Goal: Navigation & Orientation: Understand site structure

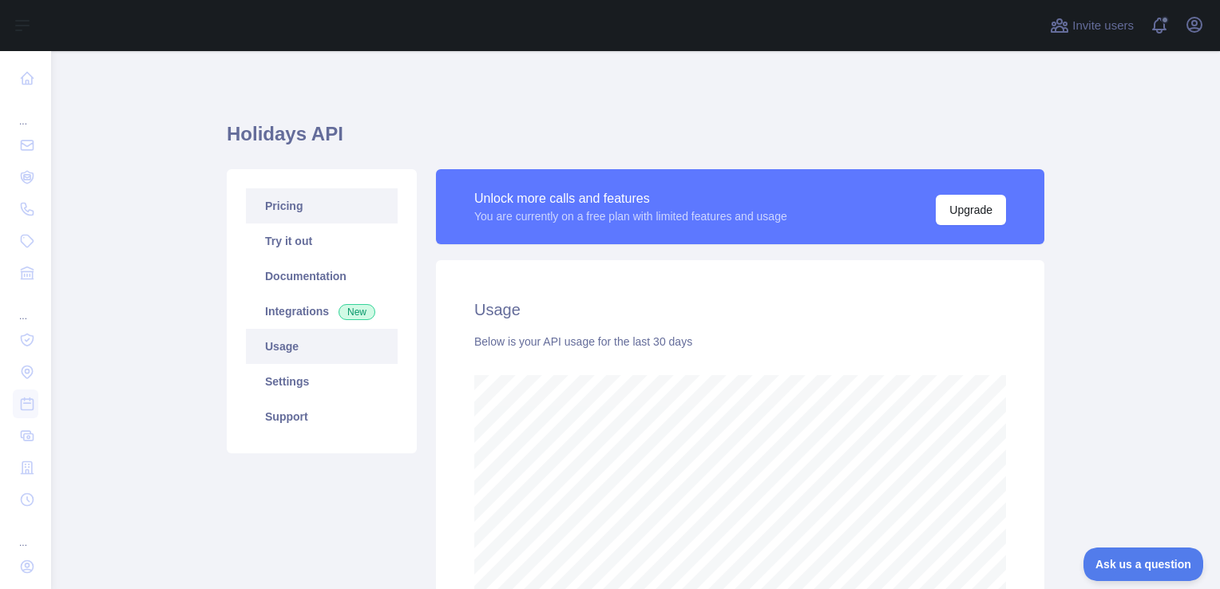
click at [310, 209] on link "Pricing" at bounding box center [322, 205] width 152 height 35
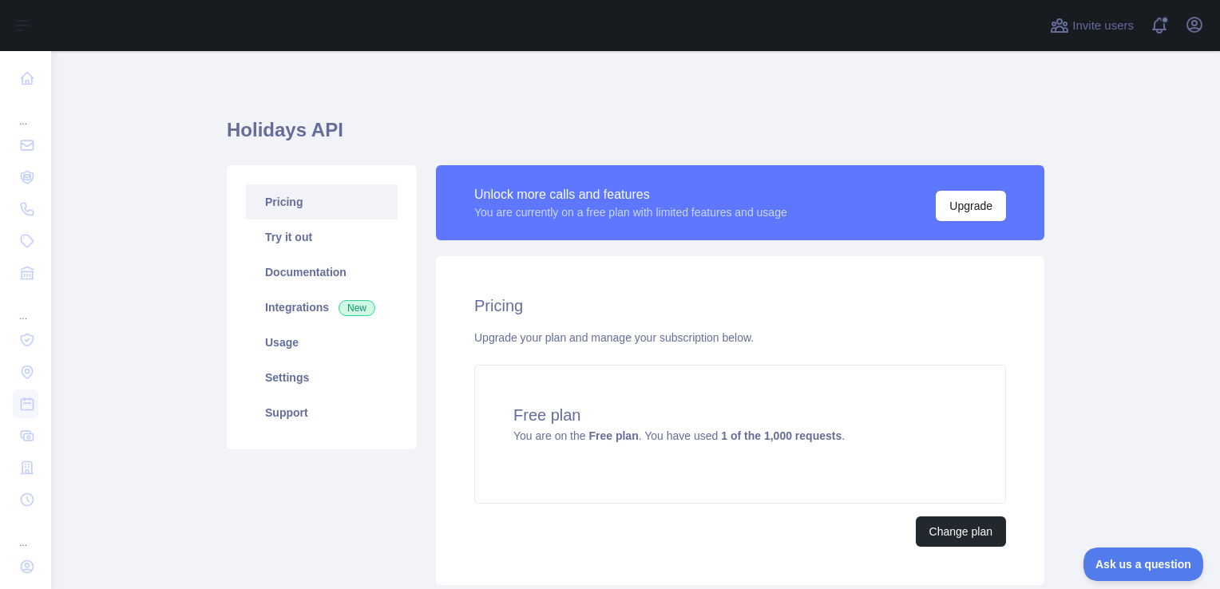
scroll to position [1, 0]
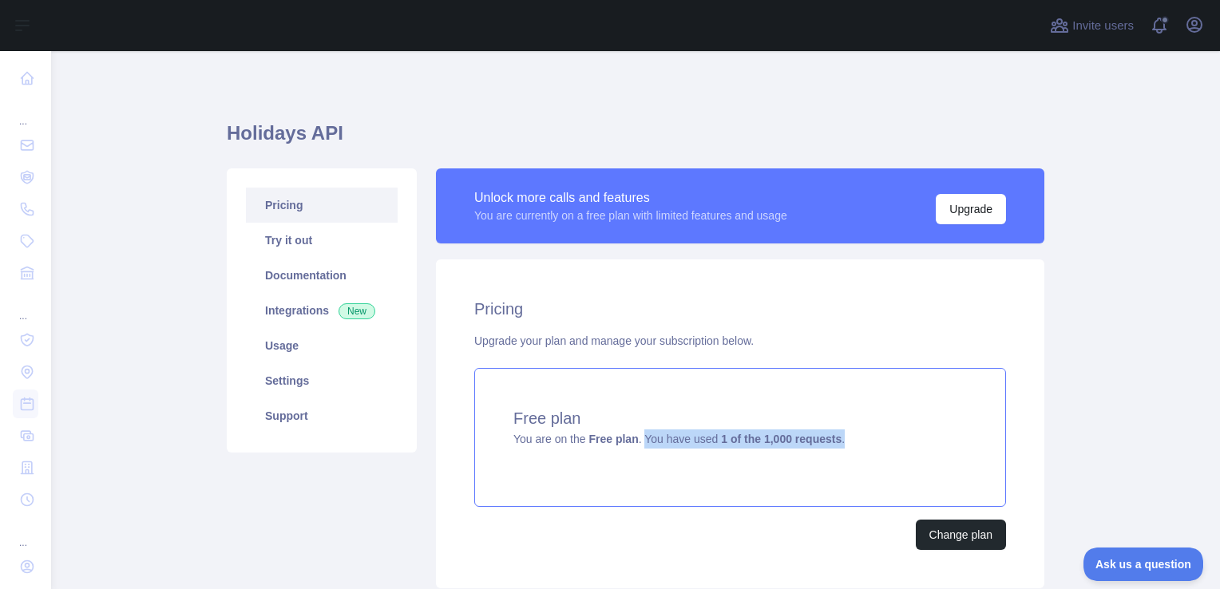
drag, startPoint x: 638, startPoint y: 442, endPoint x: 868, endPoint y: 441, distance: 230.7
click at [868, 441] on div "Free plan You are on the Free plan . You have used 1 of the 1,000 requests ." at bounding box center [740, 437] width 532 height 139
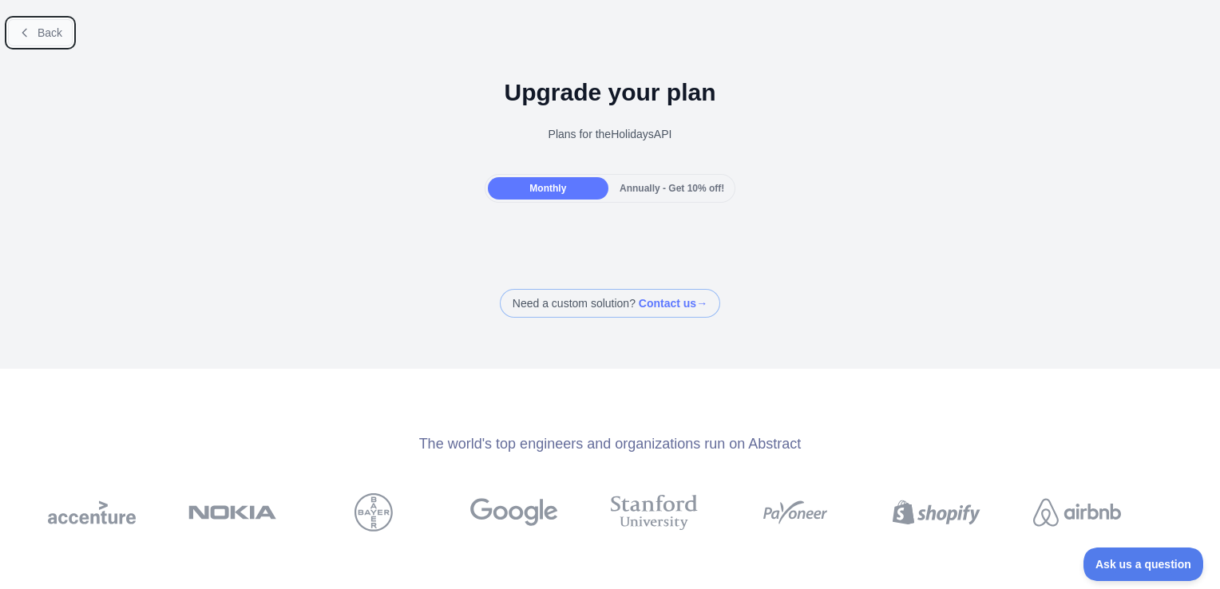
click at [29, 29] on icon at bounding box center [24, 32] width 13 height 13
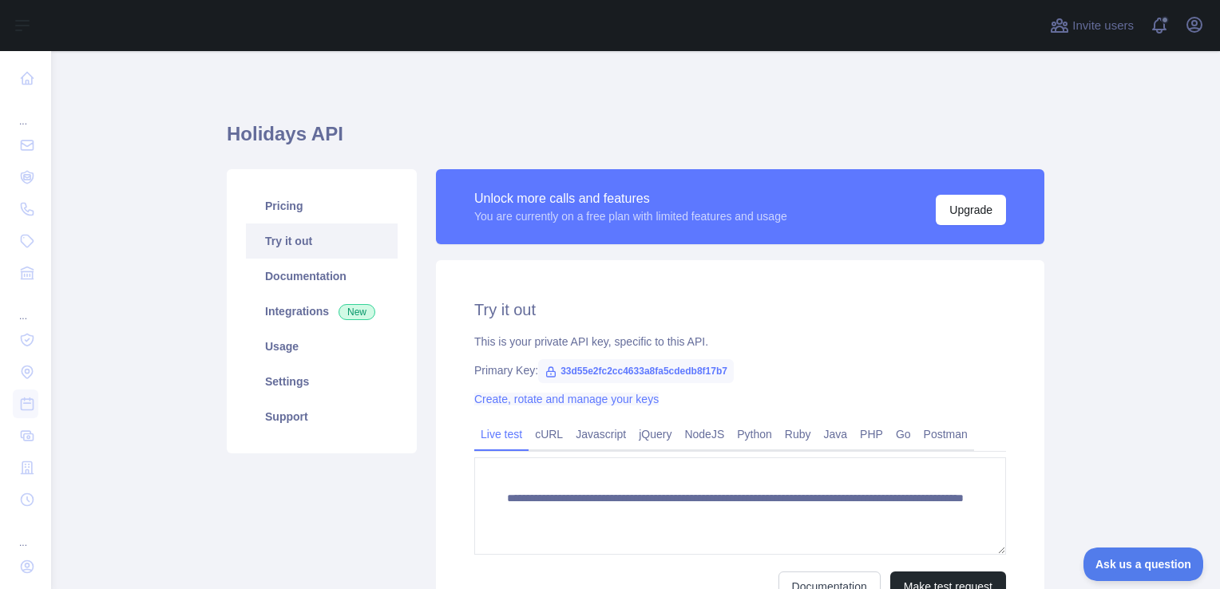
scroll to position [80, 0]
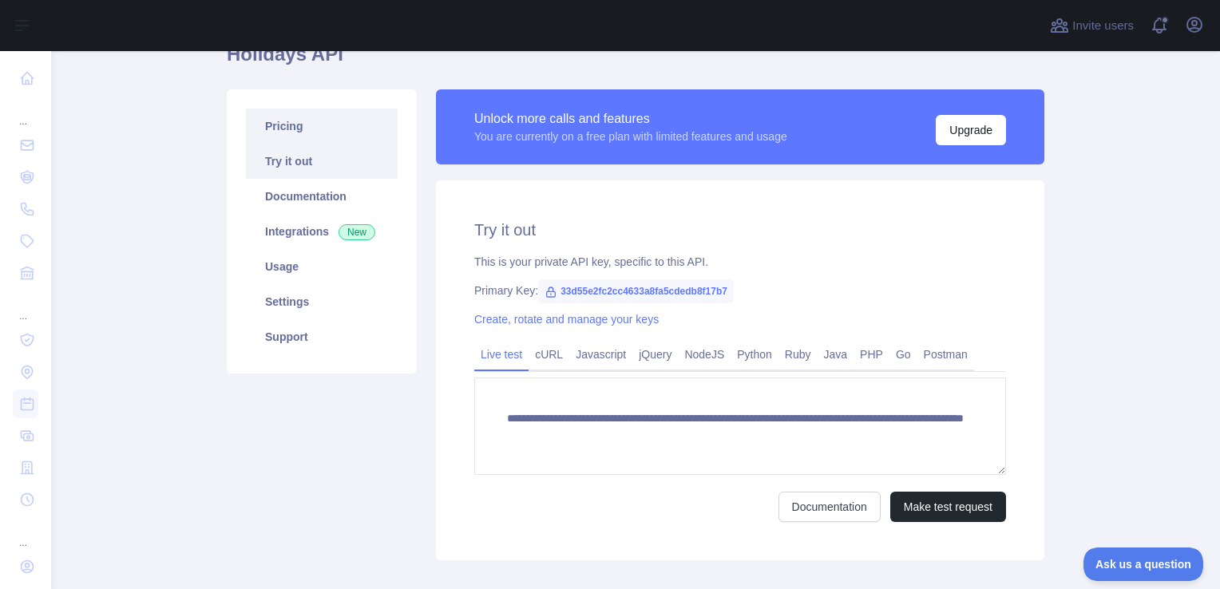
click at [300, 130] on link "Pricing" at bounding box center [322, 126] width 152 height 35
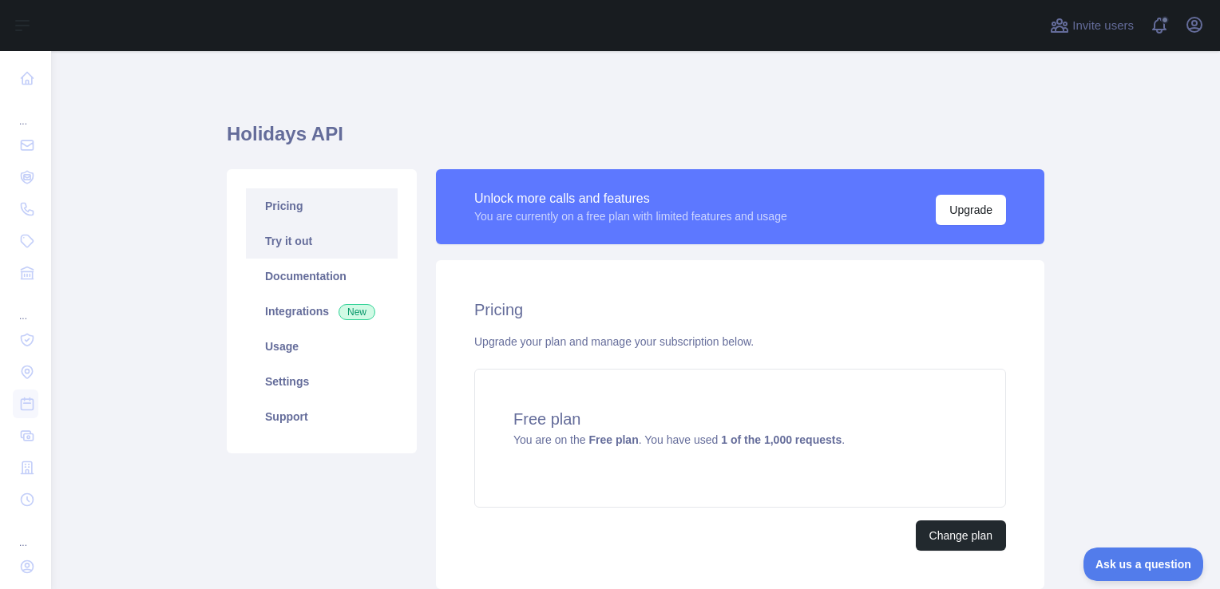
click at [294, 253] on link "Try it out" at bounding box center [322, 240] width 152 height 35
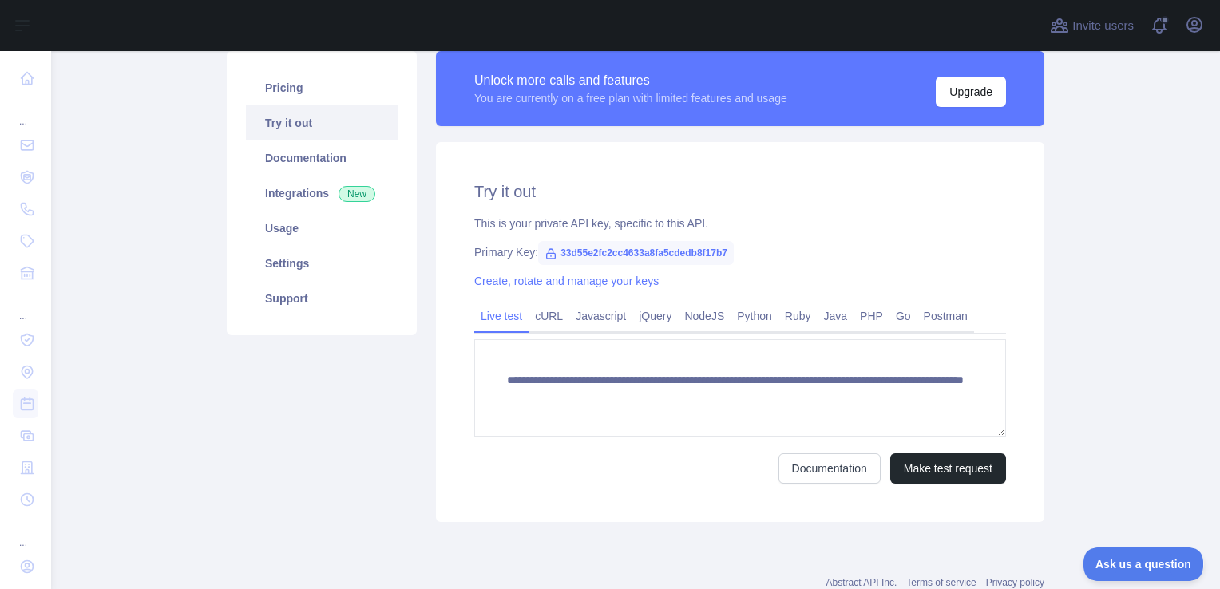
scroll to position [160, 0]
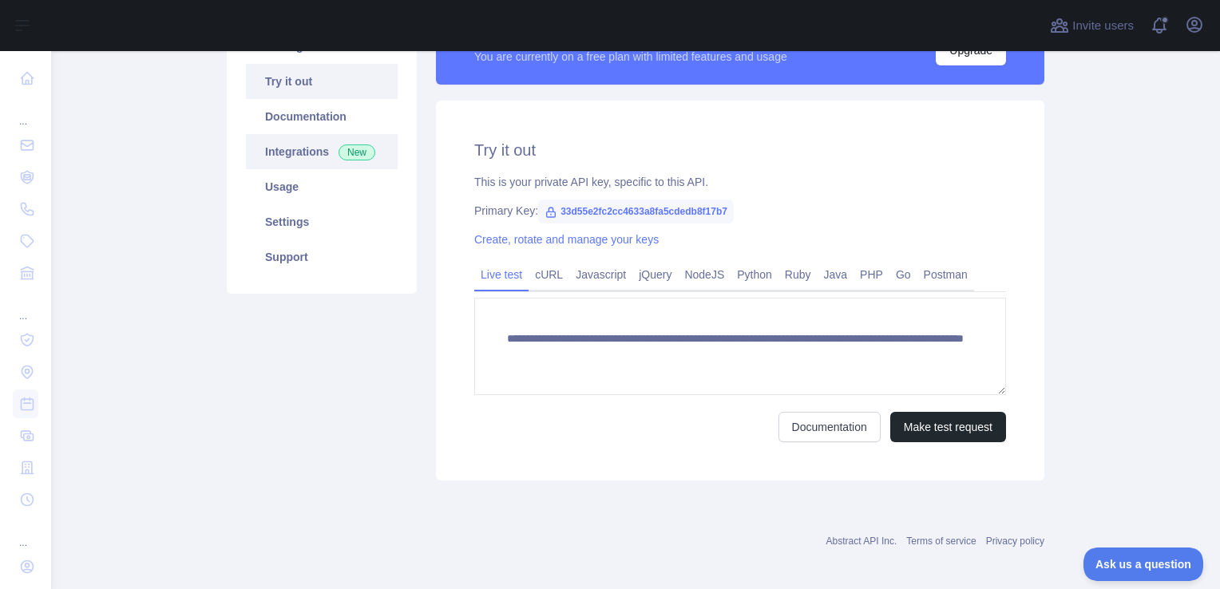
click at [294, 149] on link "Integrations New" at bounding box center [322, 151] width 152 height 35
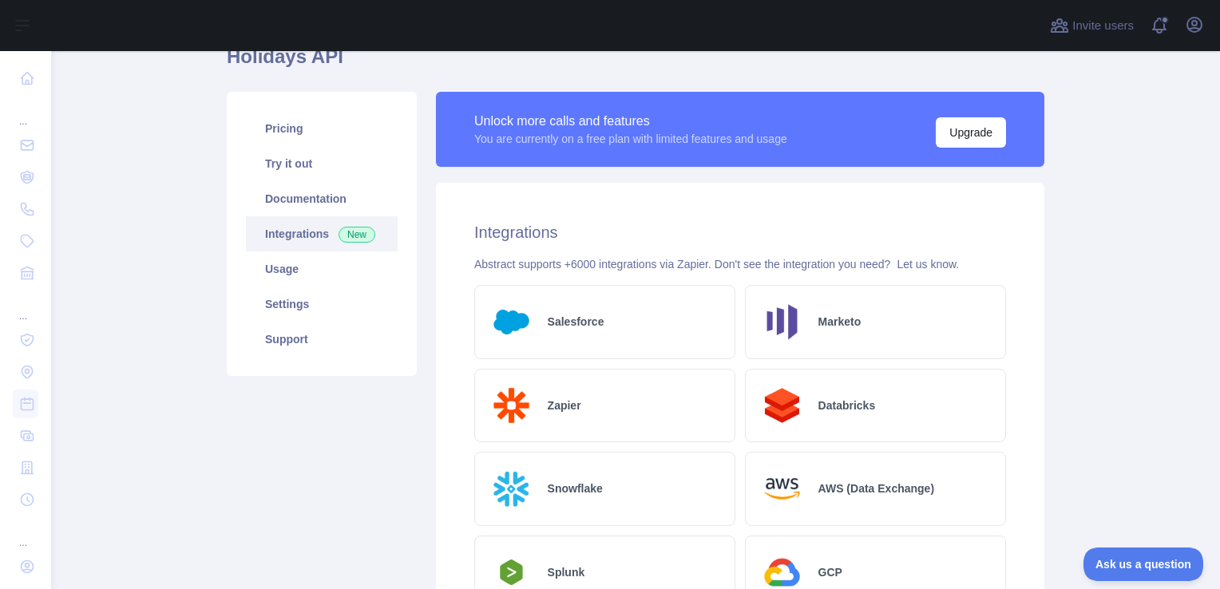
scroll to position [41, 0]
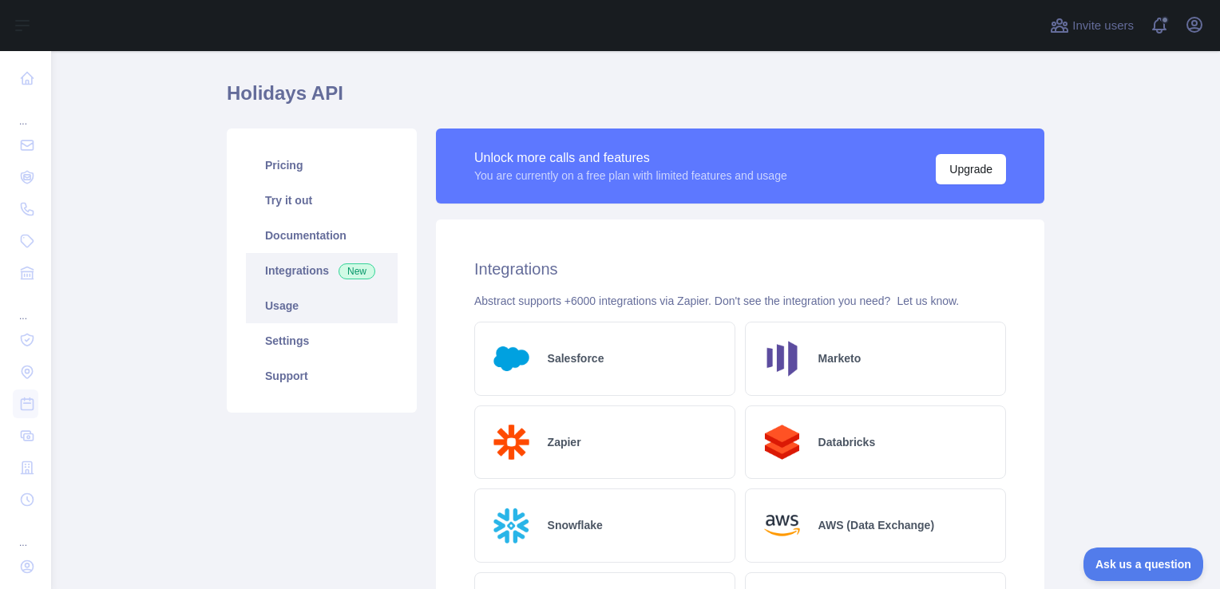
click at [284, 310] on link "Usage" at bounding box center [322, 305] width 152 height 35
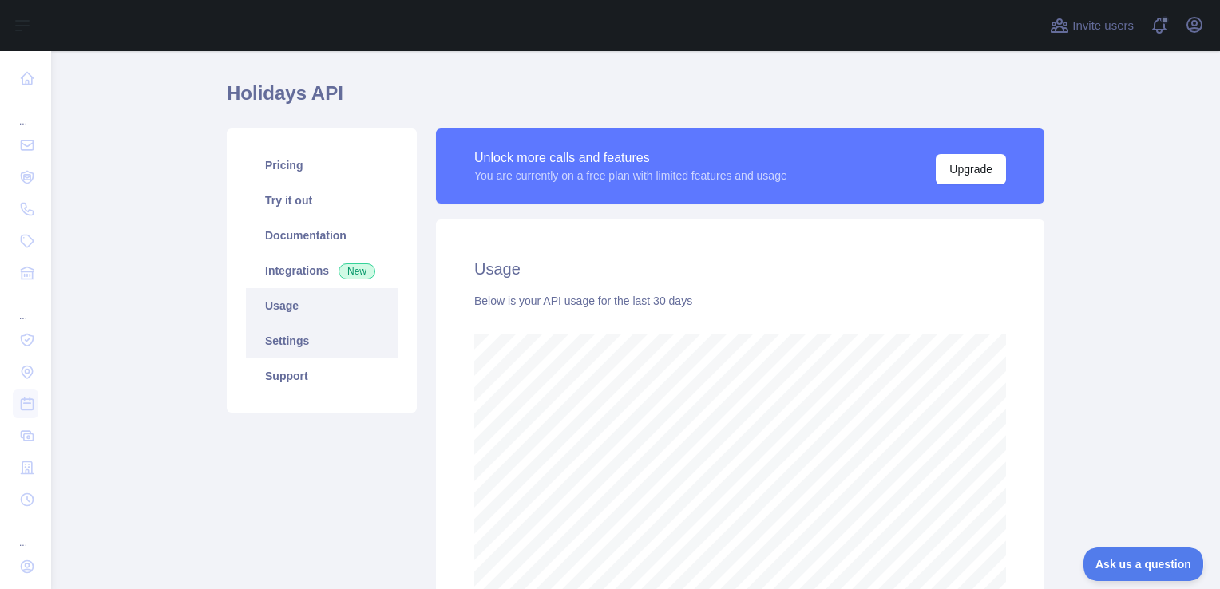
scroll to position [538, 1156]
click at [285, 339] on link "Settings" at bounding box center [322, 340] width 152 height 35
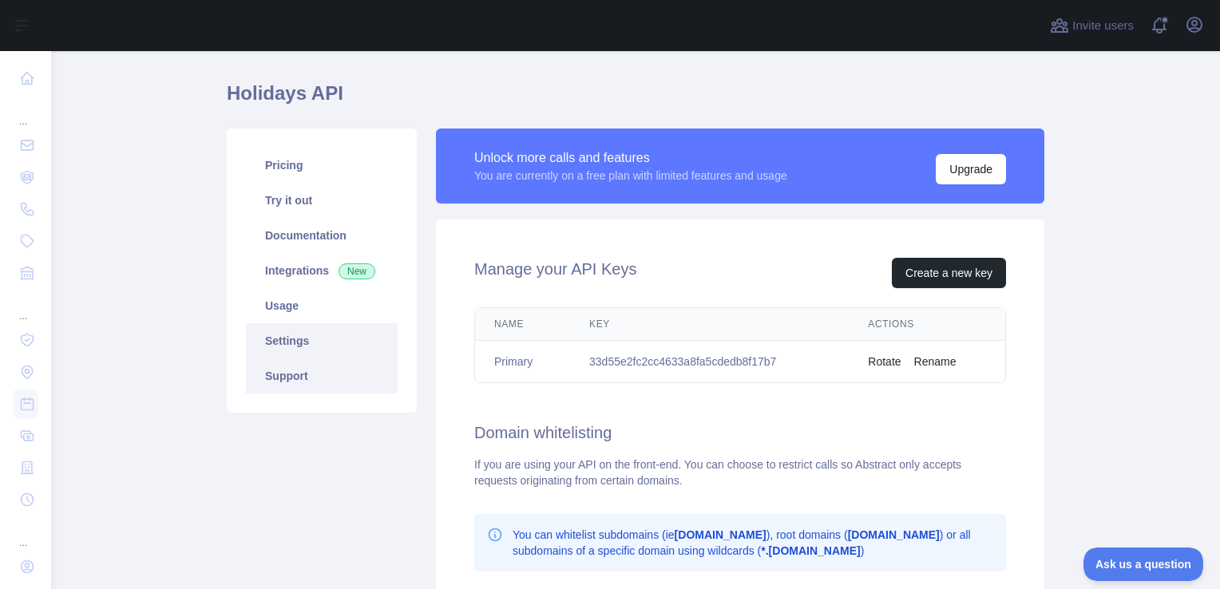
click at [283, 367] on link "Support" at bounding box center [322, 375] width 152 height 35
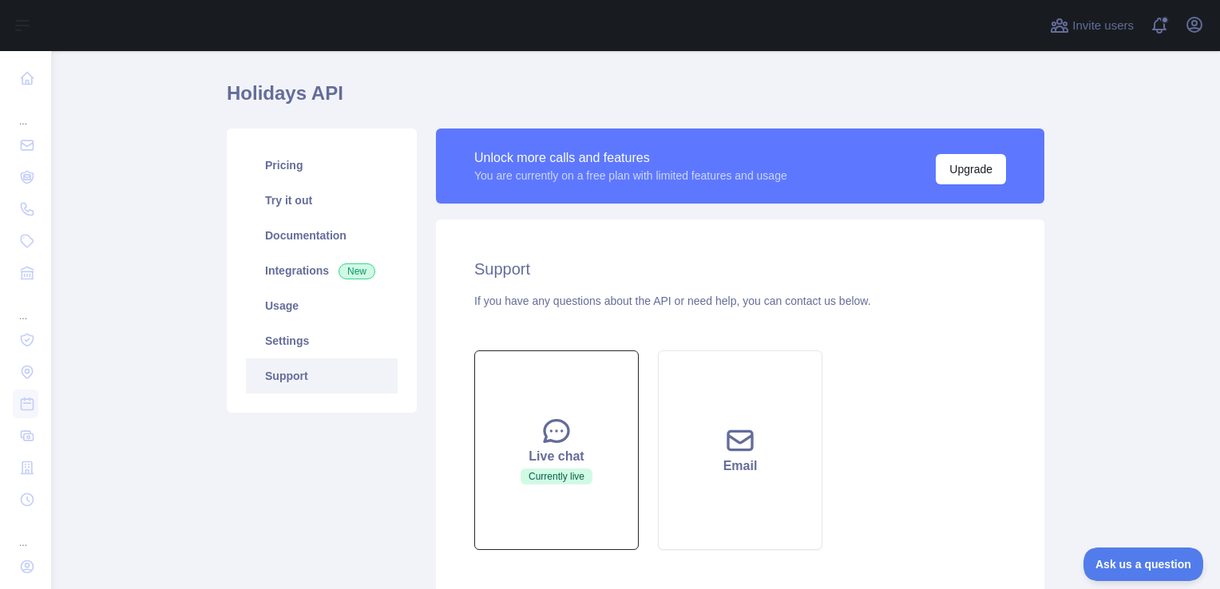
scroll to position [166, 0]
